Goal: Task Accomplishment & Management: Complete application form

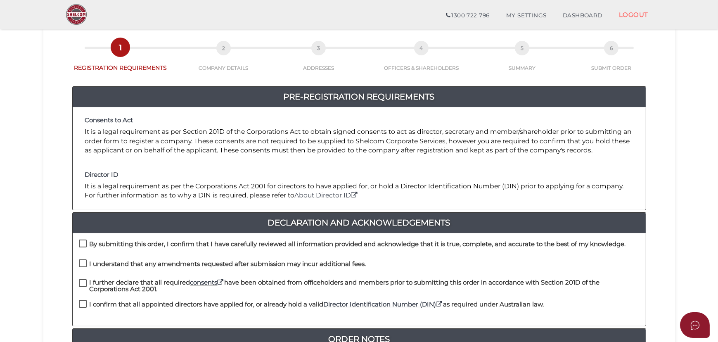
scroll to position [112, 0]
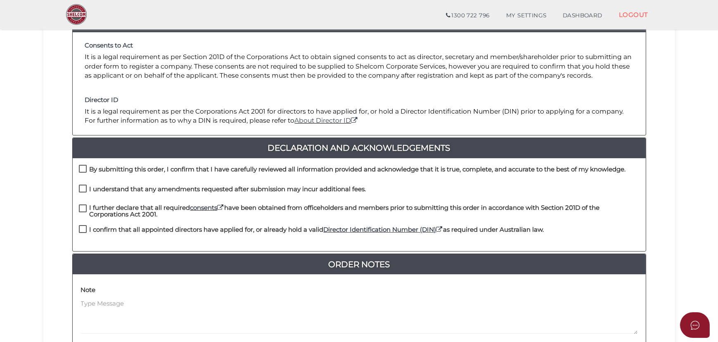
drag, startPoint x: 87, startPoint y: 167, endPoint x: 80, endPoint y: 182, distance: 17.0
click at [87, 167] on label "By submitting this order, I confirm that I have carefully reviewed all informat…" at bounding box center [352, 171] width 547 height 10
checkbox input "true"
drag, startPoint x: 80, startPoint y: 185, endPoint x: 80, endPoint y: 202, distance: 16.5
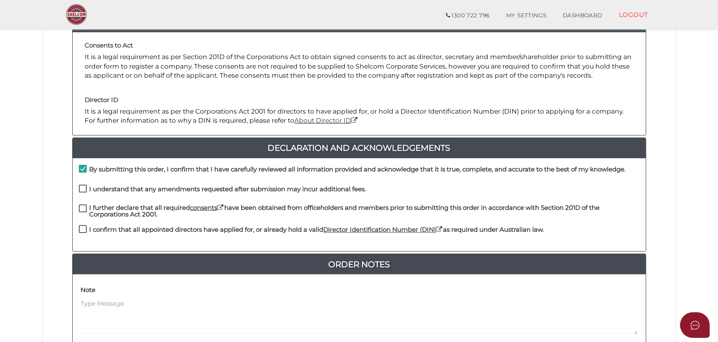
click at [80, 186] on label "I understand that any amendments requested after submission may incur additiona…" at bounding box center [222, 191] width 287 height 10
checkbox input "true"
drag, startPoint x: 80, startPoint y: 203, endPoint x: 83, endPoint y: 216, distance: 13.4
click at [80, 205] on label "I further declare that all required consents have been obtained from officehold…" at bounding box center [359, 209] width 560 height 10
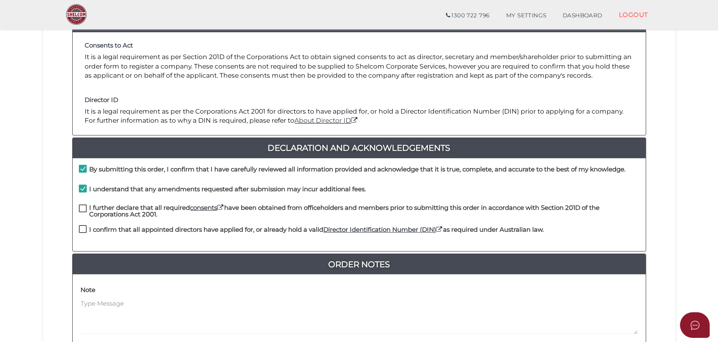
checkbox input "true"
click at [83, 218] on div "I further declare that all required consents have been obtained from officehold…" at bounding box center [359, 211] width 560 height 15
click at [76, 229] on div "I confirm that all appointed directors have applied for, or already hold a vali…" at bounding box center [359, 235] width 573 height 20
click at [75, 230] on div "I confirm that all appointed directors have applied for, or already hold a vali…" at bounding box center [359, 235] width 573 height 20
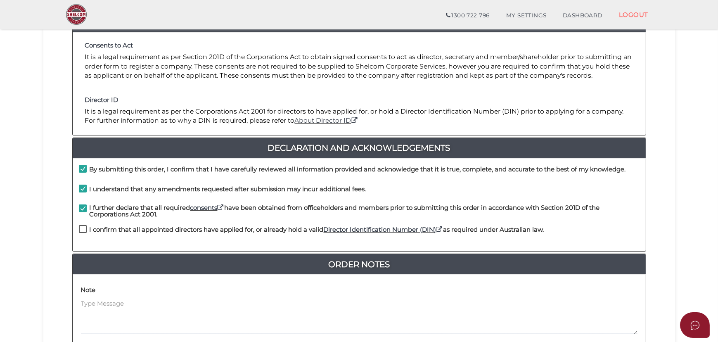
click at [90, 226] on h4 "I confirm that all appointed directors have applied for, or already hold a vali…" at bounding box center [317, 229] width 454 height 7
checkbox input "true"
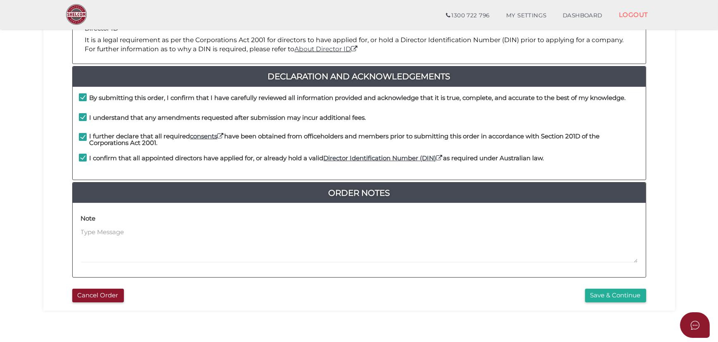
scroll to position [225, 0]
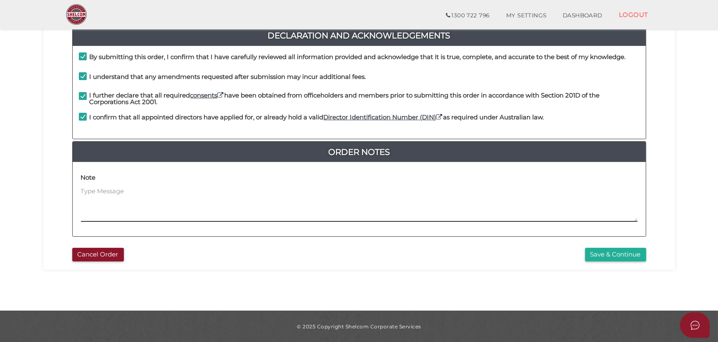
click at [614, 237] on div "Pre-Registration Requirements Consents to Act It is a legal requirement as per …" at bounding box center [359, 71] width 586 height 345
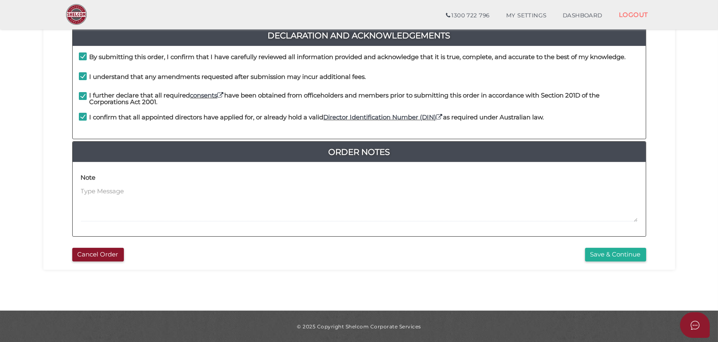
click at [610, 246] on div "Cancel Order Save & Continue" at bounding box center [359, 252] width 619 height 18
click at [603, 250] on button "Save & Continue" at bounding box center [615, 255] width 61 height 14
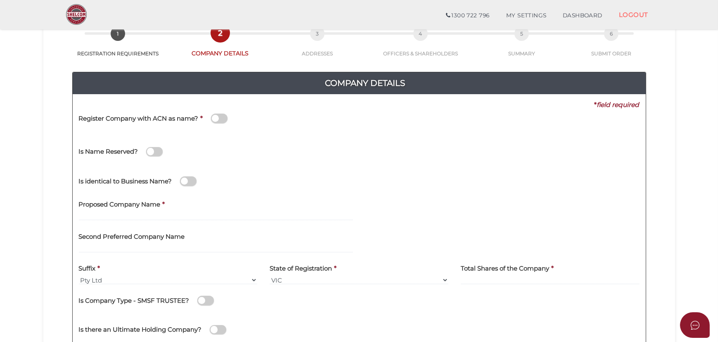
scroll to position [112, 0]
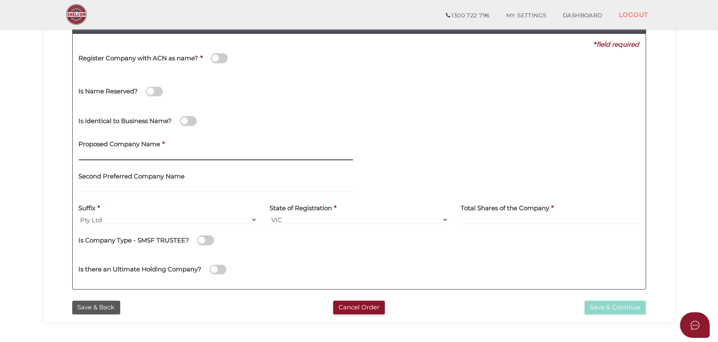
click at [197, 155] on input "text" at bounding box center [216, 155] width 274 height 9
paste input "Alkalic"
type input "Alkalic Group"
click at [496, 220] on input at bounding box center [550, 219] width 179 height 9
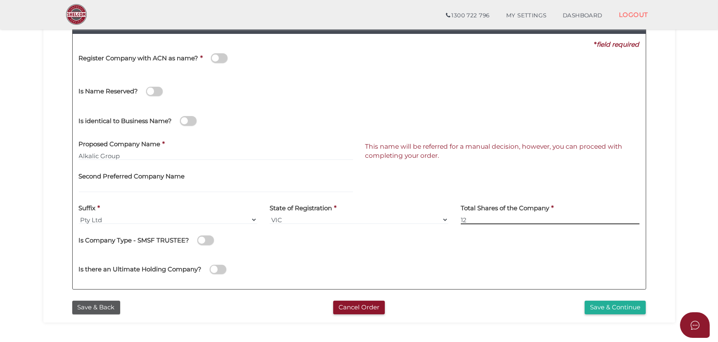
type input "12"
click at [335, 246] on div "Is Company Type - SMSF TRUSTEE?" at bounding box center [359, 238] width 560 height 17
